Goal: Register for event/course

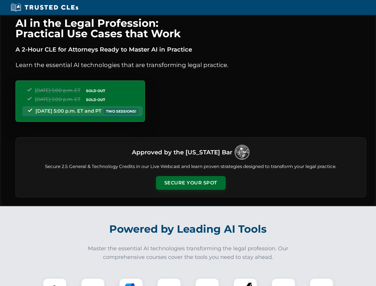
click at [191, 183] on button "Secure Your Spot" at bounding box center [191, 183] width 70 height 14
click at [55, 282] on img at bounding box center [54, 289] width 17 height 17
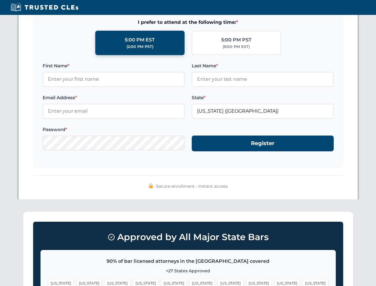
click at [218, 282] on span "[US_STATE]" at bounding box center [231, 283] width 26 height 9
click at [274, 282] on span "[US_STATE]" at bounding box center [287, 283] width 26 height 9
